Goal: Communication & Community: Answer question/provide support

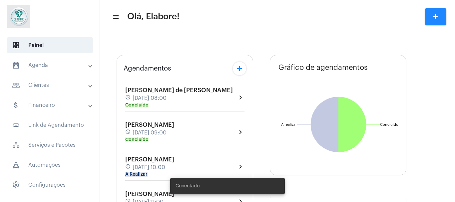
type input "[URL][DOMAIN_NAME]"
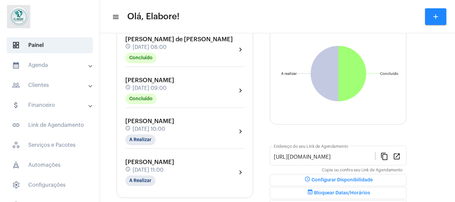
scroll to position [69, 0]
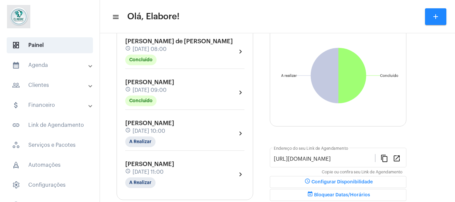
click at [209, 173] on div "[PERSON_NAME] Chaves schedule [DATE] 11:00 A Realizar chevron_right" at bounding box center [184, 174] width 119 height 27
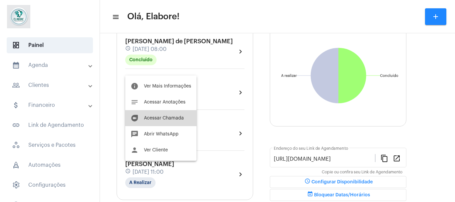
click at [183, 116] on span "Acessar Chamada" at bounding box center [164, 118] width 40 height 5
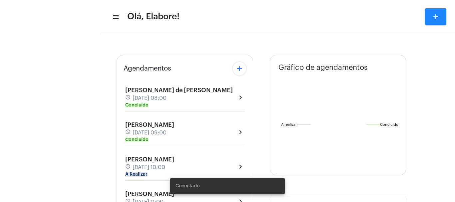
type input "[URL][DOMAIN_NAME]"
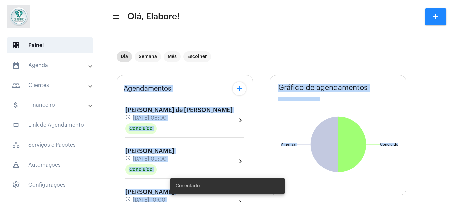
drag, startPoint x: 450, startPoint y: 62, endPoint x: 453, endPoint y: 65, distance: 4.5
click at [453, 65] on mat-sidenav-content "menu Olá, Elabore! add Dia Semana Mês Escolher Agendamentos add [PERSON_NAME] d…" at bounding box center [277, 101] width 355 height 202
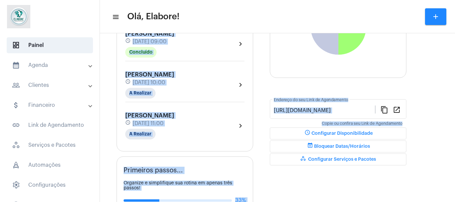
scroll to position [126, 0]
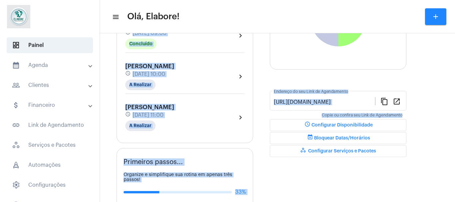
click at [199, 120] on div "[PERSON_NAME] Chaves schedule [DATE] 11:00 A Realizar chevron_right" at bounding box center [184, 117] width 119 height 27
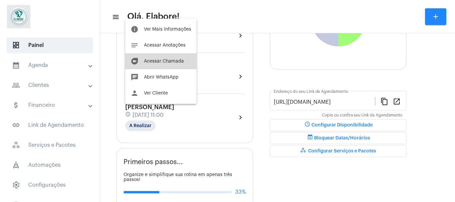
click at [175, 58] on button "duo [PERSON_NAME]" at bounding box center [160, 61] width 71 height 16
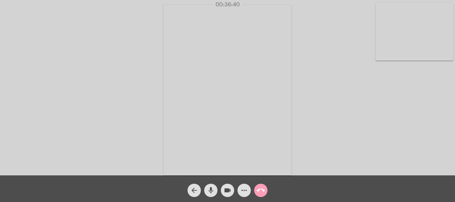
click at [262, 190] on mat-icon "call_end" at bounding box center [261, 191] width 8 height 8
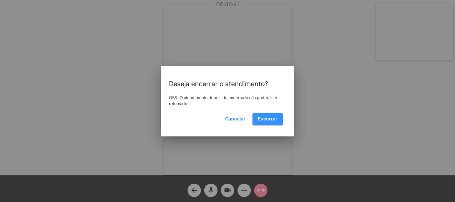
click at [272, 124] on button "Encerrar" at bounding box center [268, 119] width 30 height 12
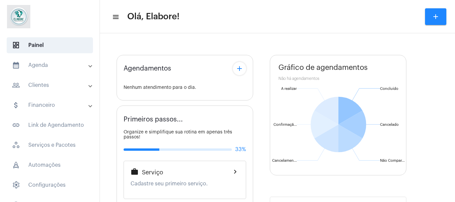
type input "[URL][DOMAIN_NAME]"
